Goal: Information Seeking & Learning: Check status

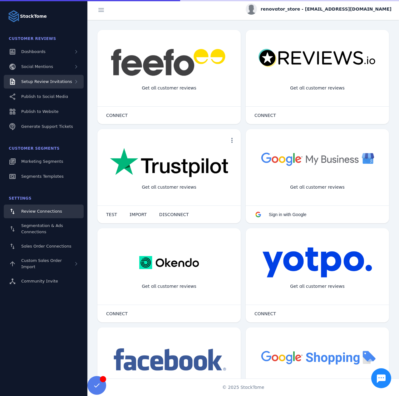
click at [60, 82] on span "Setup Review Invitations" at bounding box center [46, 81] width 51 height 5
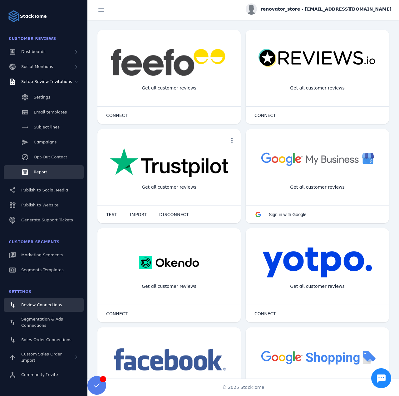
click at [56, 171] on link "Report" at bounding box center [44, 172] width 80 height 14
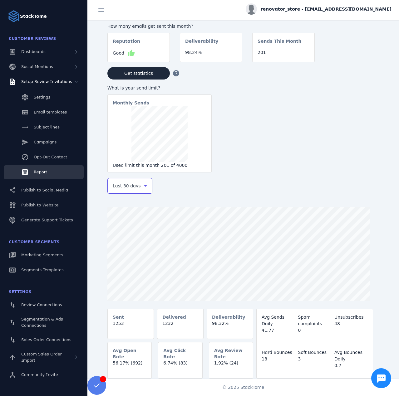
click at [125, 190] on span "Last 30 days" at bounding box center [127, 185] width 28 height 7
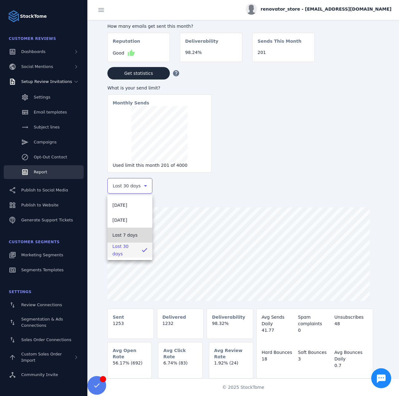
click at [123, 234] on span "Last 7 days" at bounding box center [124, 234] width 25 height 7
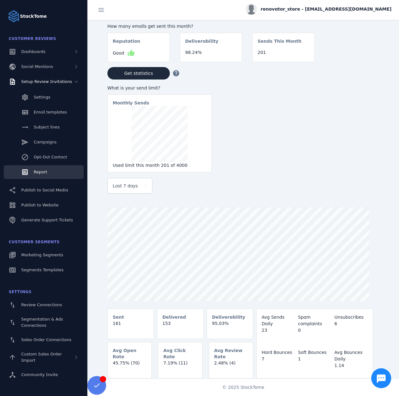
click at [324, 19] on div "renovator_store - [EMAIL_ADDRESS][DOMAIN_NAME]" at bounding box center [242, 10] width 311 height 20
click at [319, 14] on div "renovator_store - [EMAIL_ADDRESS][DOMAIN_NAME]" at bounding box center [318, 8] width 146 height 11
click at [361, 60] on button "Sign out" at bounding box center [368, 60] width 45 height 15
